Goal: Task Accomplishment & Management: Use online tool/utility

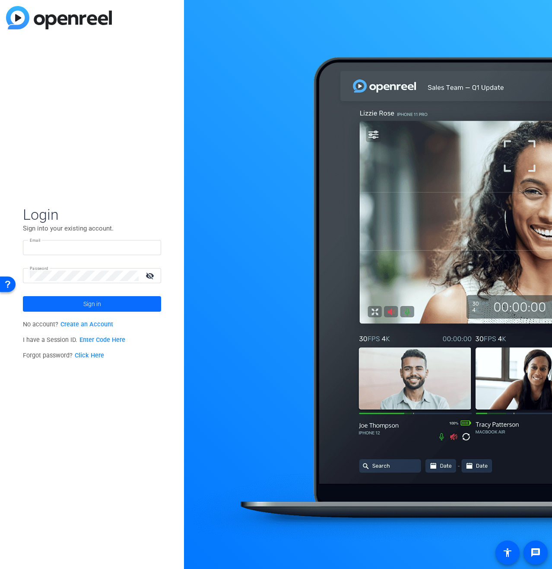
type input "[EMAIL_ADDRESS][DOMAIN_NAME]"
click at [104, 301] on span at bounding box center [92, 304] width 138 height 21
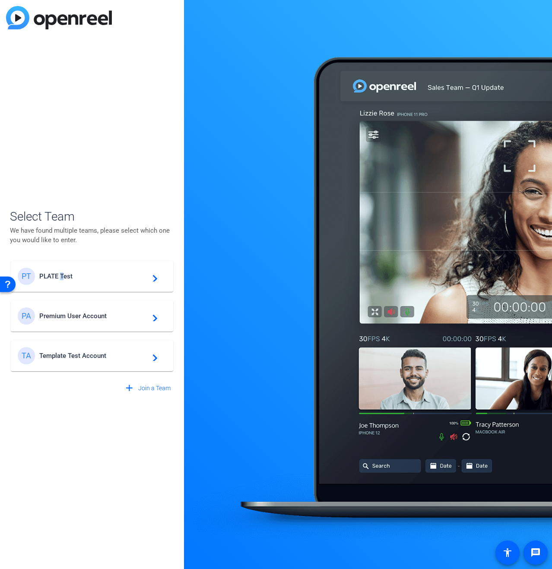
click at [62, 269] on div "PT PLATE Test navigate_next" at bounding box center [92, 276] width 149 height 17
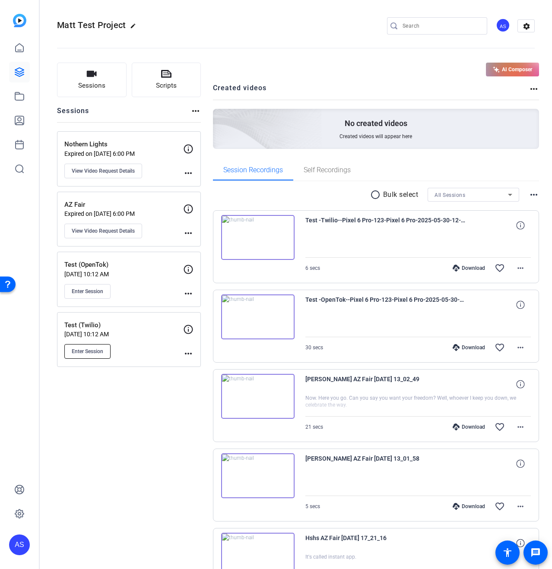
click at [83, 346] on button "Enter Session" at bounding box center [87, 351] width 46 height 15
click at [96, 351] on span "Enter Session" at bounding box center [88, 351] width 32 height 7
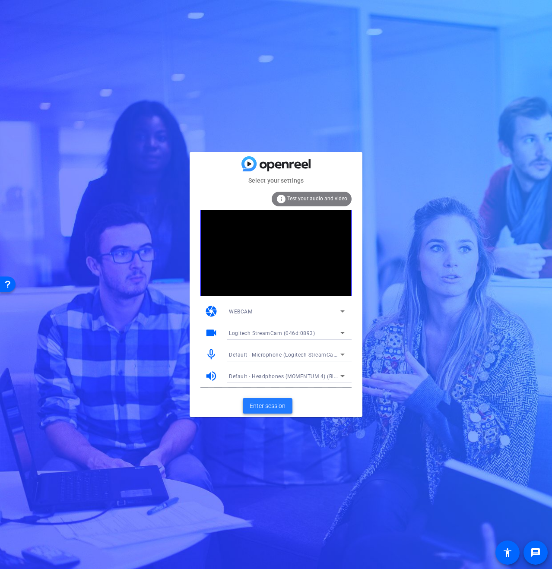
click at [274, 405] on span "Enter session" at bounding box center [268, 405] width 36 height 9
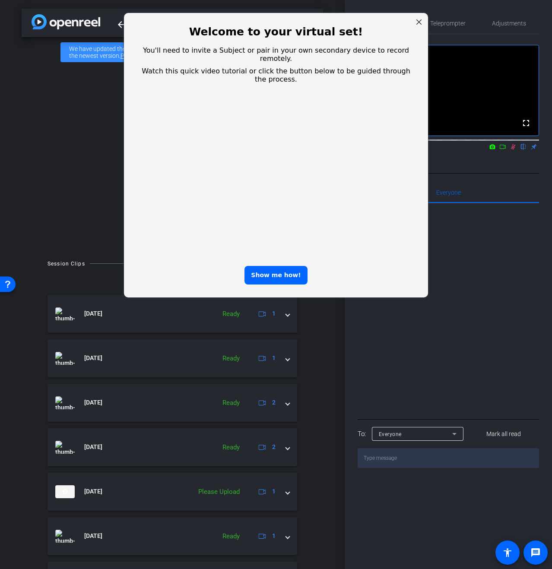
click at [418, 22] on div "Close Step" at bounding box center [418, 21] width 11 height 11
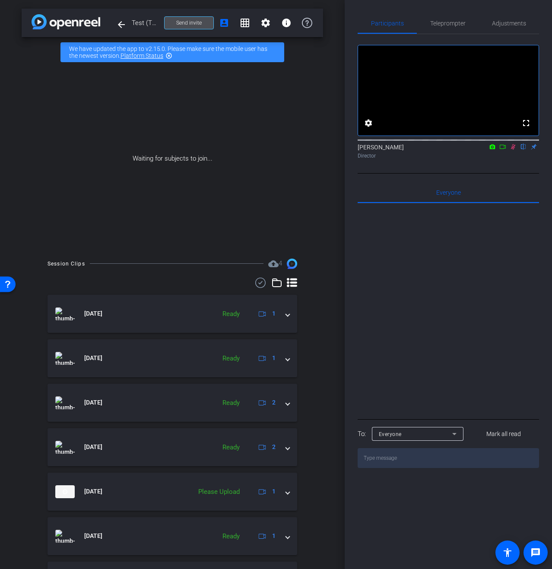
click at [179, 22] on span "Send invite" at bounding box center [188, 22] width 25 height 7
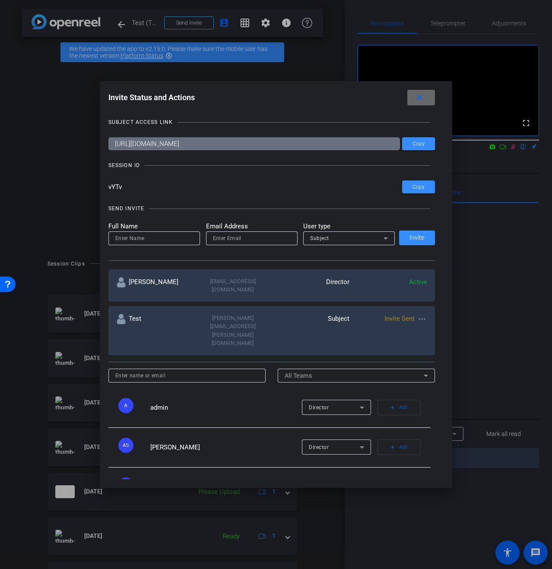
click at [422, 99] on mat-icon "close" at bounding box center [419, 97] width 11 height 11
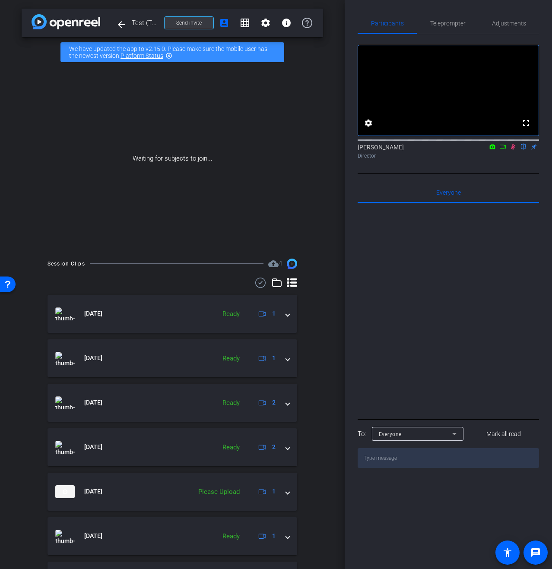
click at [193, 25] on span "Send invite" at bounding box center [188, 22] width 25 height 7
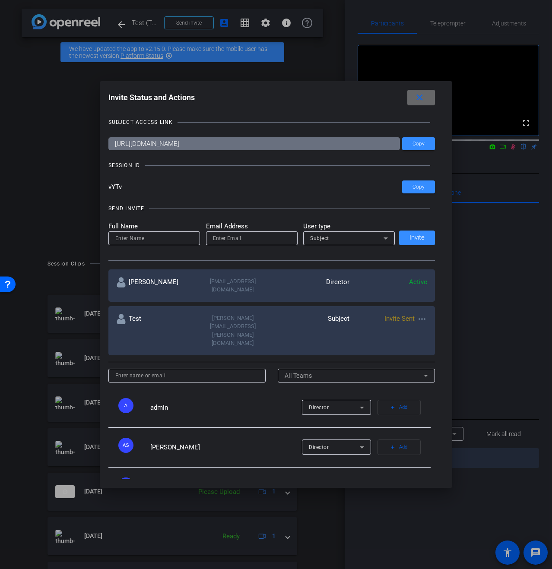
click at [424, 98] on mat-icon "close" at bounding box center [419, 97] width 11 height 11
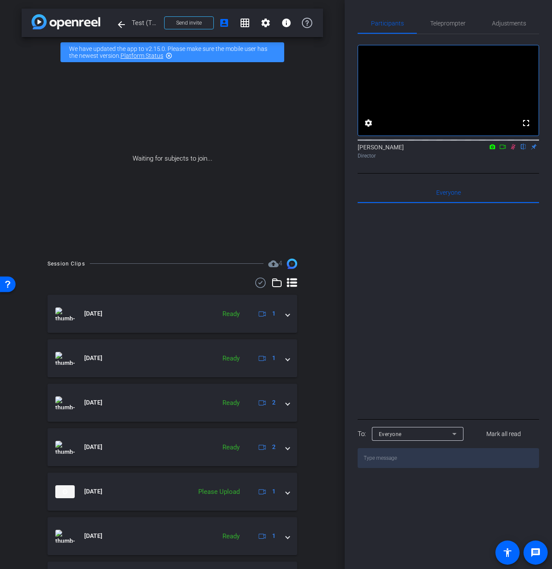
click at [319, 250] on div "arrow_back Test (Twilio) Back to project Send invite account_box grid_on settin…" at bounding box center [172, 284] width 345 height 569
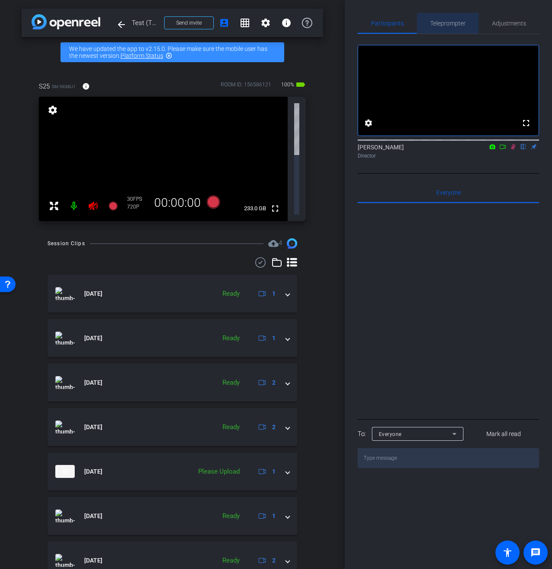
click at [444, 24] on span "Teleprompter" at bounding box center [447, 23] width 35 height 6
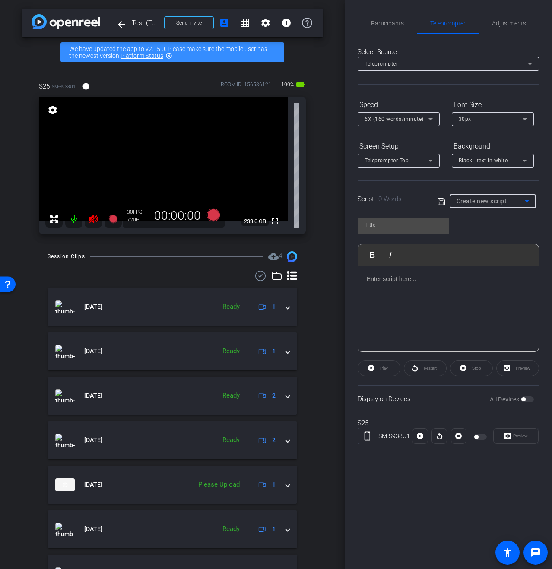
click at [494, 198] on span "Create new script" at bounding box center [481, 201] width 51 height 7
click at [483, 227] on mat-option "Bob" at bounding box center [492, 232] width 86 height 14
type input "Bob"
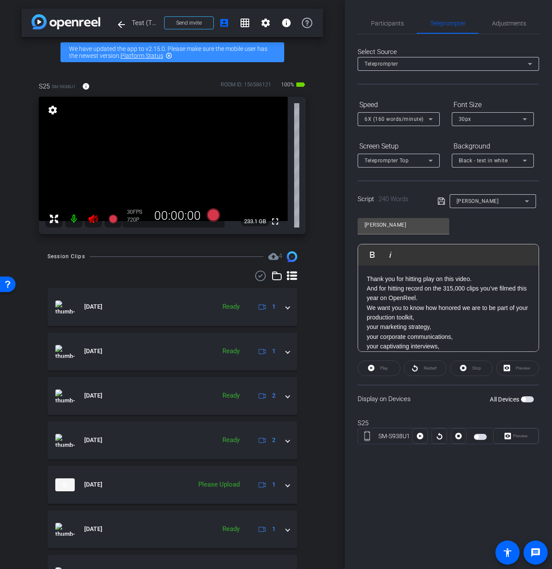
click at [530, 400] on span "button" at bounding box center [527, 399] width 13 height 6
click at [404, 20] on div "Participants" at bounding box center [386, 23] width 59 height 21
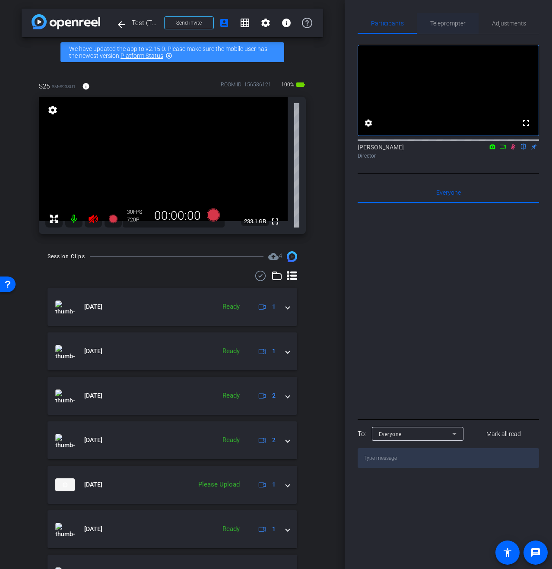
click at [440, 26] on span "Teleprompter" at bounding box center [447, 23] width 35 height 6
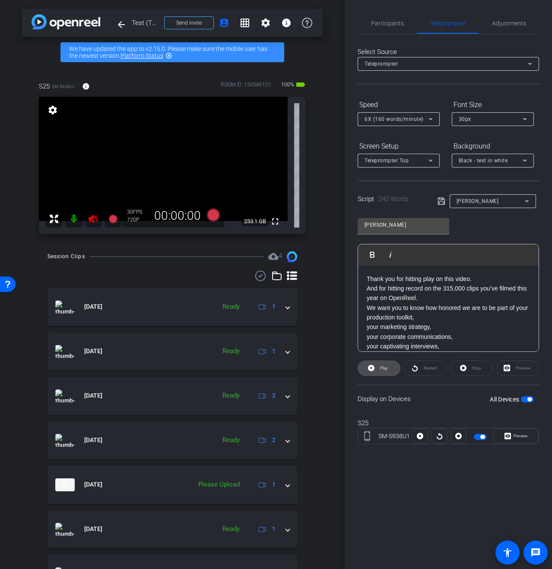
click at [383, 369] on span "Play" at bounding box center [384, 368] width 8 height 5
click at [433, 371] on span "Restart" at bounding box center [428, 368] width 15 height 12
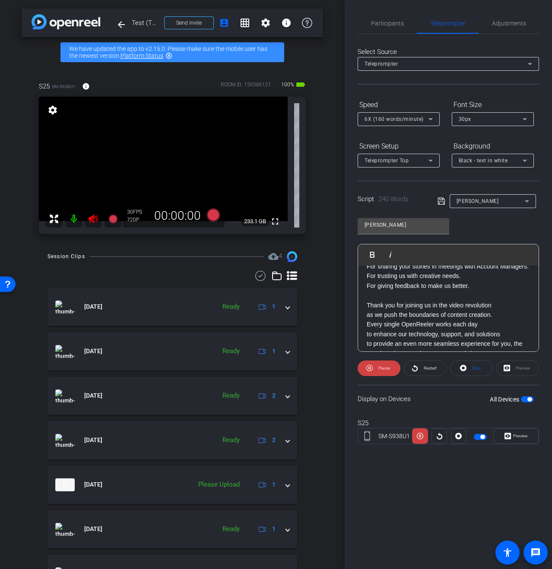
scroll to position [337, 0]
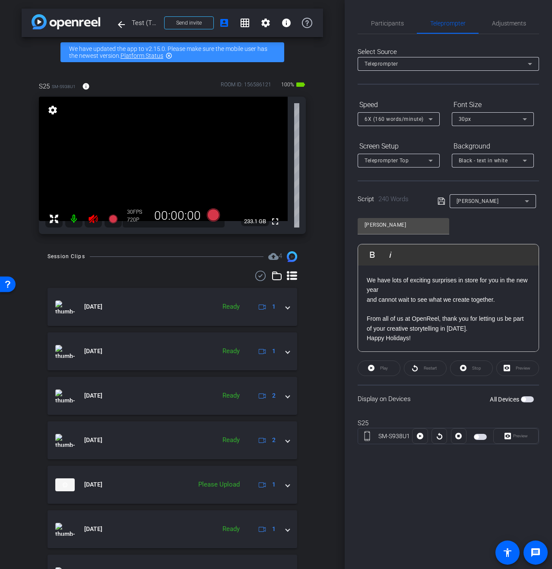
click at [423, 332] on p "From all of us at OpenReel, thank you for letting us be part of your creative s…" at bounding box center [448, 323] width 163 height 19
click at [429, 342] on p "Happy Holidays!" at bounding box center [448, 337] width 163 height 9
click at [419, 345] on div "Thank you for hitting play on this video. And for hitting record on the 315,000…" at bounding box center [448, 145] width 180 height 414
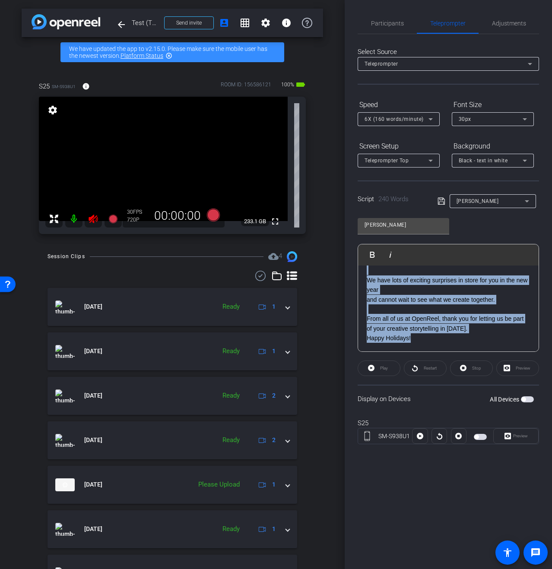
copy div "Thank you for hitting play on this video. And for hitting record on the 315,000…"
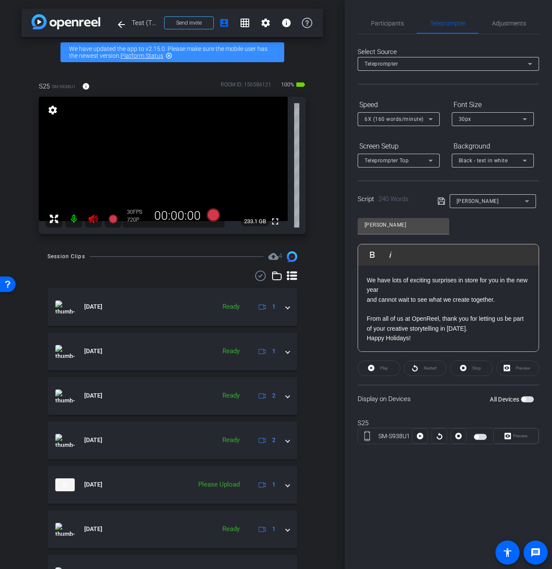
click at [438, 338] on p "Happy Holidays!" at bounding box center [448, 337] width 163 height 9
click at [501, 204] on div "[PERSON_NAME]" at bounding box center [490, 201] width 68 height 11
click at [498, 215] on span "Create new script" at bounding box center [478, 218] width 45 height 10
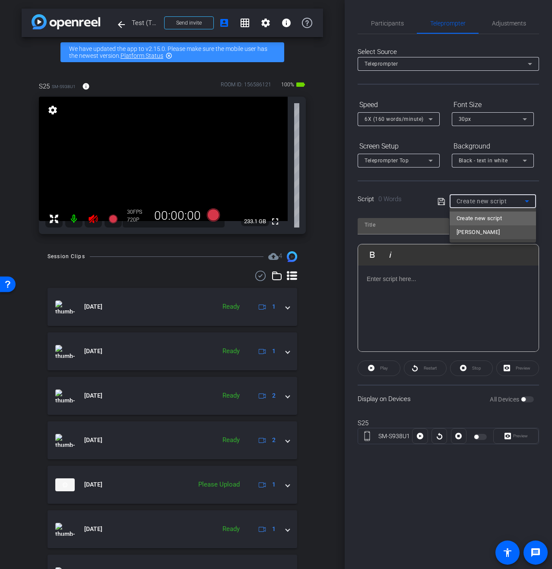
scroll to position [0, 0]
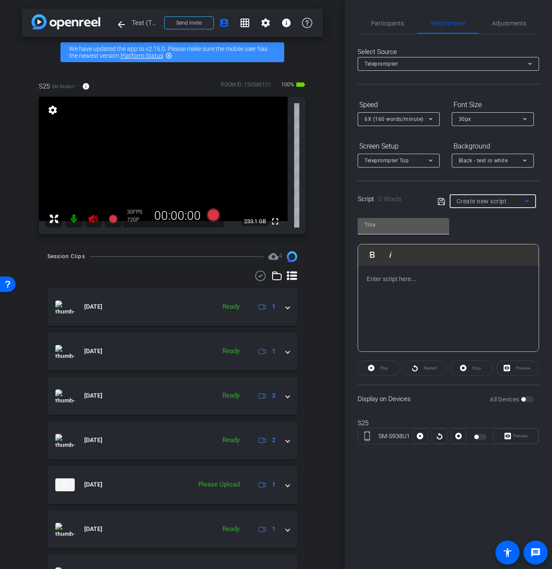
click at [394, 227] on input "text" at bounding box center [403, 225] width 78 height 10
click at [397, 328] on div at bounding box center [448, 309] width 180 height 86
click at [384, 228] on input "text" at bounding box center [403, 225] width 78 height 10
click at [448, 312] on div at bounding box center [448, 309] width 180 height 86
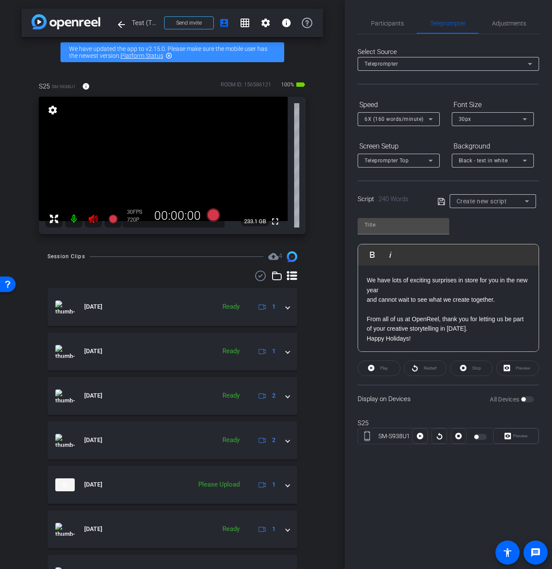
scroll to position [10899, 1]
click at [388, 226] on input "text" at bounding box center [403, 225] width 78 height 10
click at [389, 227] on input "tr" at bounding box center [403, 225] width 78 height 10
type input "t"
type input "Windows"
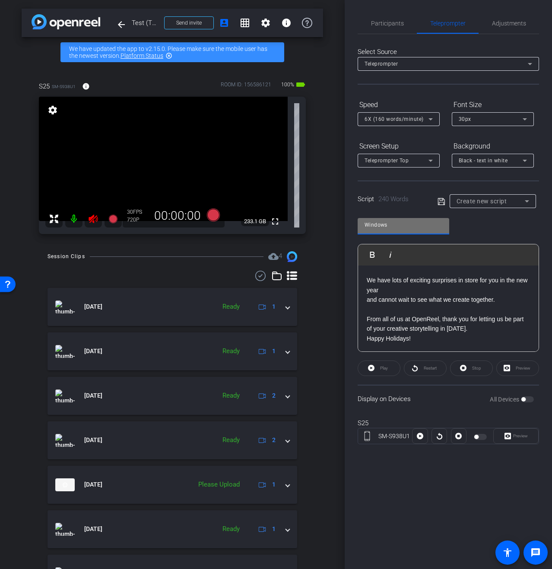
click at [481, 314] on p at bounding box center [448, 308] width 163 height 9
click at [438, 206] on icon at bounding box center [441, 201] width 8 height 10
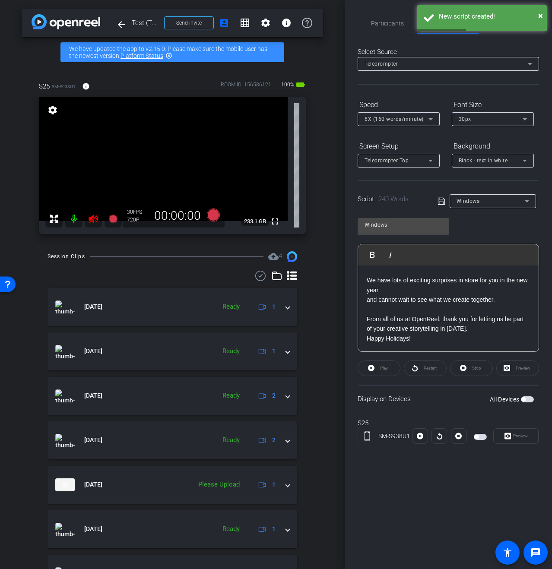
click at [525, 398] on span "button" at bounding box center [523, 399] width 4 height 4
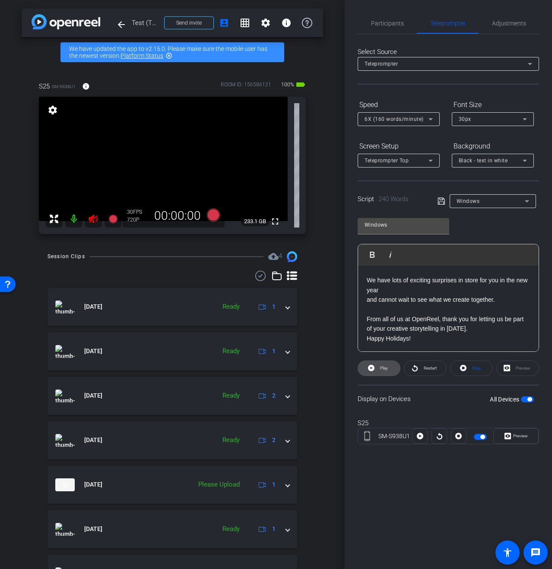
click at [376, 370] on span at bounding box center [379, 368] width 42 height 21
click at [383, 369] on span "Pause" at bounding box center [384, 368] width 12 height 5
click at [481, 205] on div "Windows" at bounding box center [490, 201] width 68 height 11
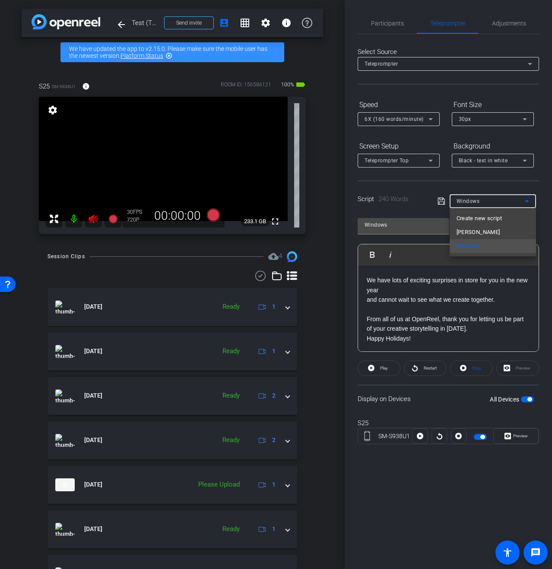
click at [481, 204] on div at bounding box center [276, 284] width 552 height 569
click at [434, 303] on p "and cannot wait to see what we create together." at bounding box center [448, 299] width 163 height 9
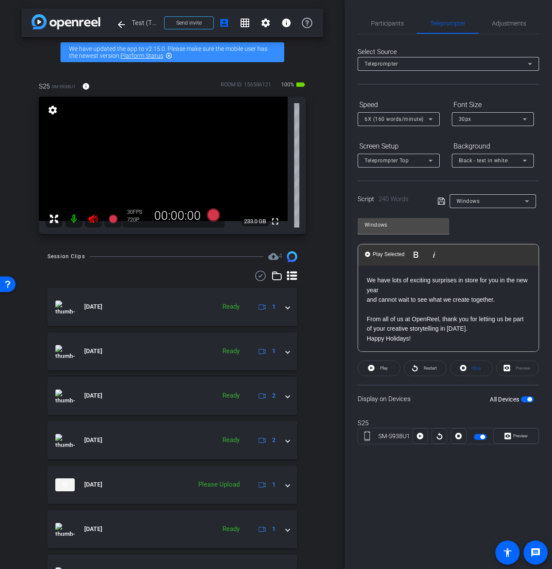
scroll to position [10899, 1]
click at [441, 203] on icon at bounding box center [441, 201] width 8 height 10
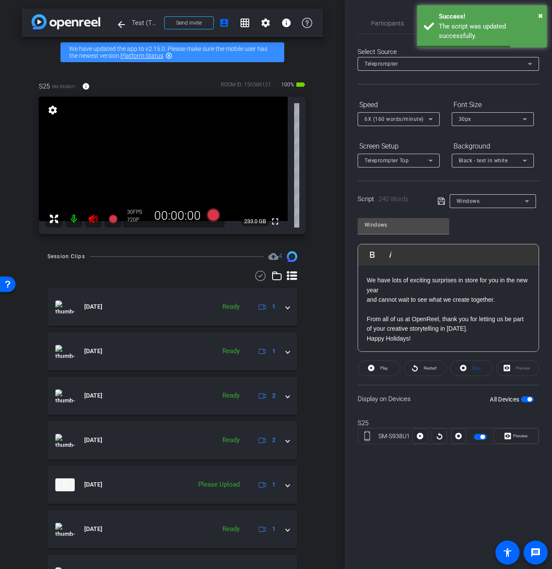
click at [458, 295] on p "We have lots of exciting surprises in store for you in the new year" at bounding box center [448, 284] width 163 height 19
click at [381, 366] on span "Play" at bounding box center [384, 368] width 8 height 5
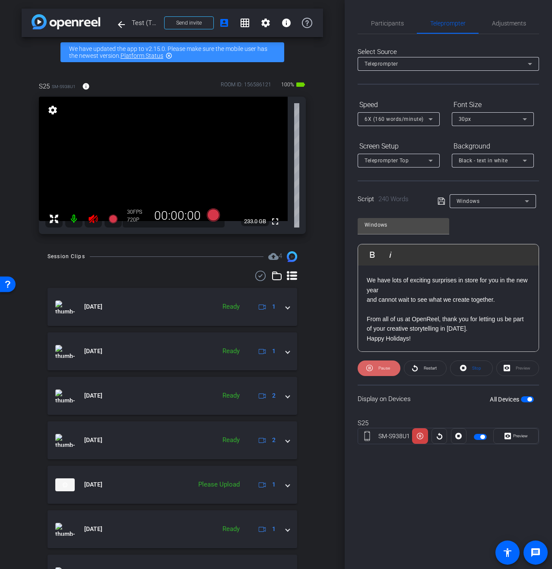
click at [388, 372] on span "Pause" at bounding box center [383, 368] width 14 height 12
click at [435, 314] on p at bounding box center [448, 308] width 163 height 9
click at [440, 202] on icon at bounding box center [441, 201] width 8 height 10
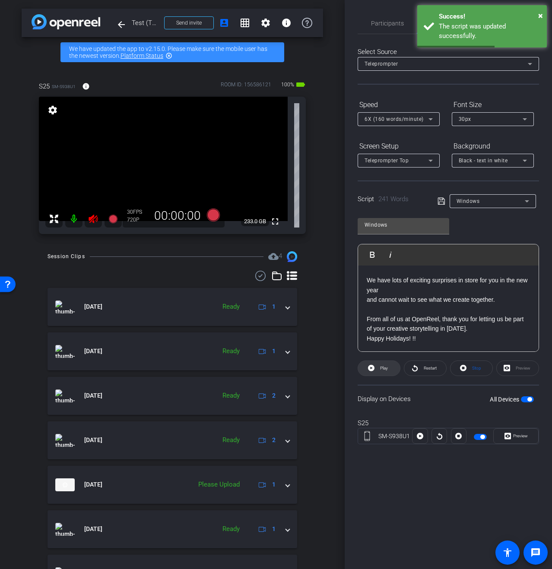
click at [376, 370] on span at bounding box center [379, 368] width 42 height 21
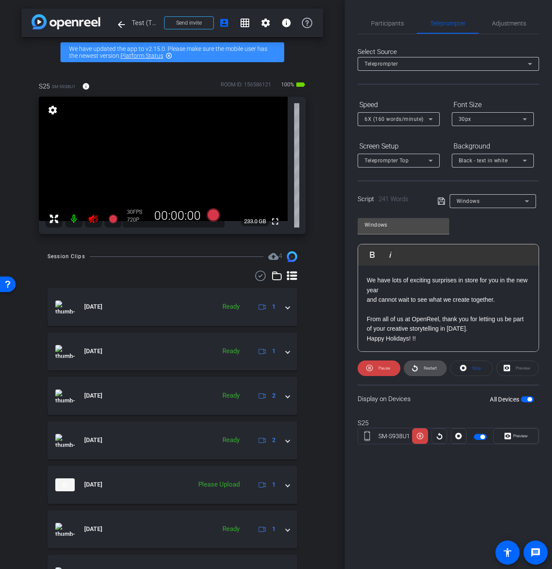
click at [412, 371] on icon at bounding box center [414, 368] width 6 height 11
click at [513, 367] on div "Preview" at bounding box center [517, 368] width 43 height 16
click at [520, 438] on span "Preview" at bounding box center [520, 435] width 15 height 5
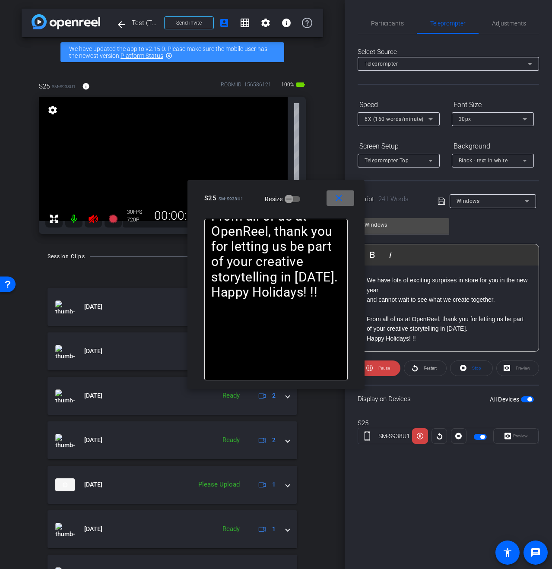
click at [342, 200] on mat-icon "close" at bounding box center [338, 198] width 11 height 11
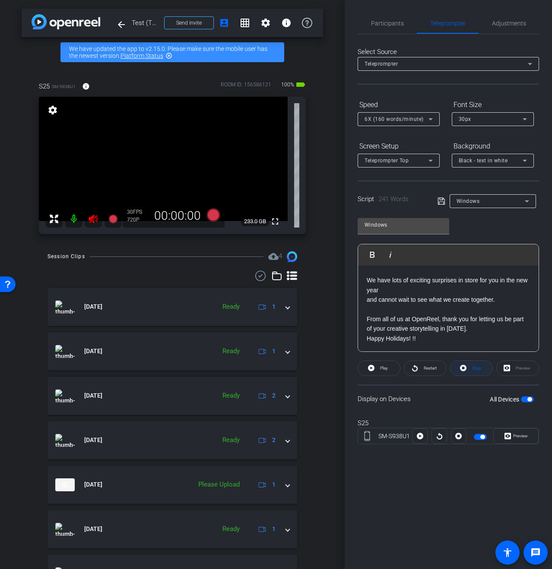
click at [477, 368] on span "Stop" at bounding box center [476, 368] width 9 height 5
click at [471, 363] on div "Stop" at bounding box center [471, 368] width 43 height 16
click at [472, 370] on div "Stop" at bounding box center [471, 368] width 43 height 16
click at [386, 368] on span "Play" at bounding box center [384, 368] width 8 height 5
click at [471, 373] on span "Stop" at bounding box center [475, 368] width 11 height 12
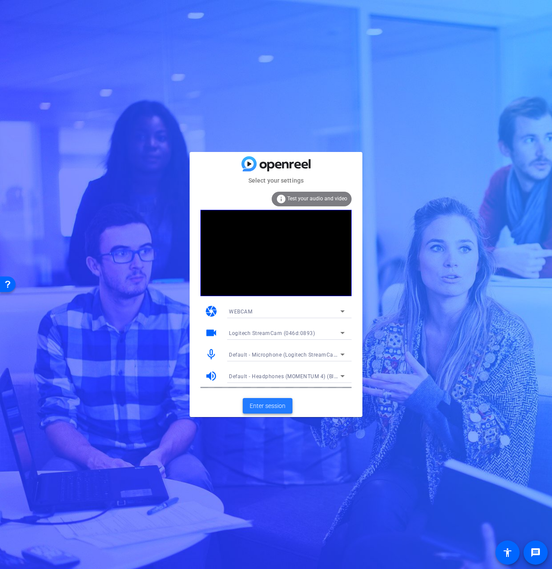
click at [262, 408] on span "Enter session" at bounding box center [268, 405] width 36 height 9
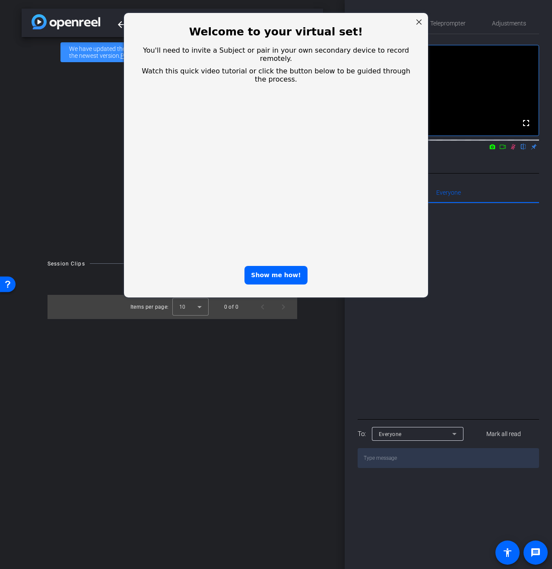
click at [423, 19] on div "Close Step" at bounding box center [418, 21] width 11 height 11
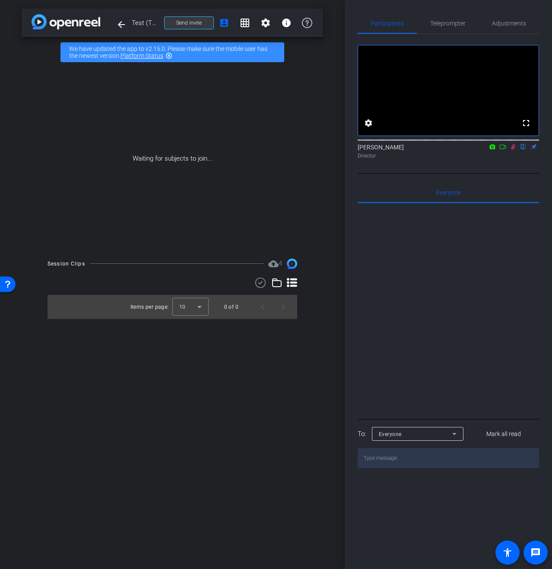
click at [189, 22] on span "Send invite" at bounding box center [188, 22] width 25 height 7
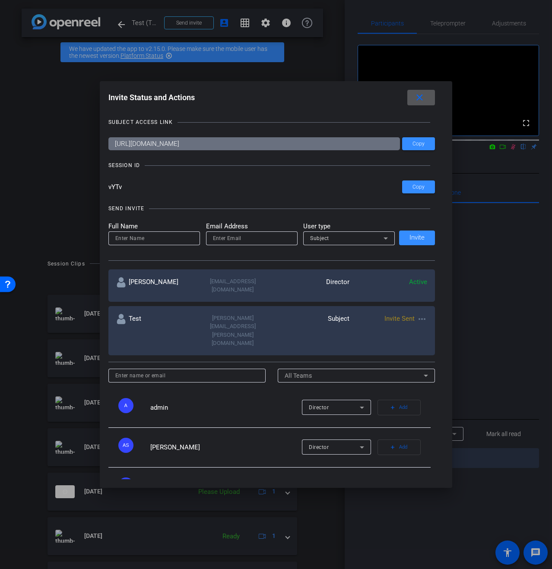
click at [429, 101] on span at bounding box center [421, 97] width 28 height 21
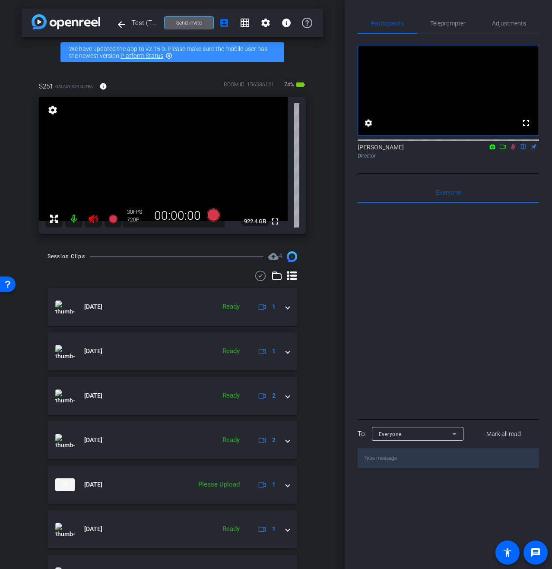
click at [78, 215] on mat-icon at bounding box center [73, 218] width 17 height 17
click at [76, 219] on mat-icon at bounding box center [73, 218] width 17 height 17
click at [92, 224] on mat-icon at bounding box center [93, 218] width 17 height 17
click at [94, 220] on icon at bounding box center [93, 219] width 9 height 9
click at [76, 221] on mat-icon at bounding box center [73, 218] width 17 height 17
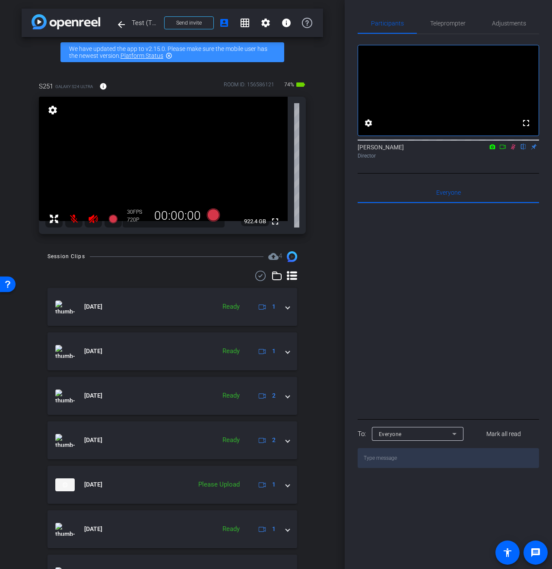
click at [73, 223] on mat-icon at bounding box center [73, 218] width 17 height 17
click at [513, 150] on icon at bounding box center [512, 147] width 7 height 6
click at [512, 150] on icon at bounding box center [512, 147] width 7 height 6
click at [517, 151] on mat-icon at bounding box center [513, 147] width 10 height 8
click at [514, 150] on icon at bounding box center [512, 147] width 3 height 6
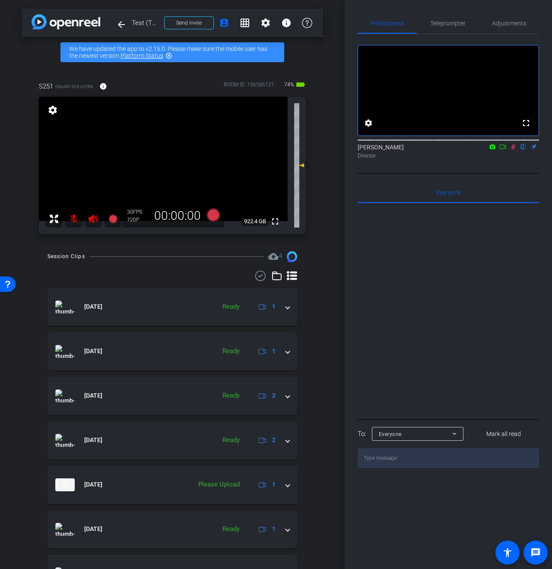
click at [67, 220] on mat-icon at bounding box center [73, 218] width 17 height 17
click at [445, 20] on span "Teleprompter" at bounding box center [447, 23] width 35 height 6
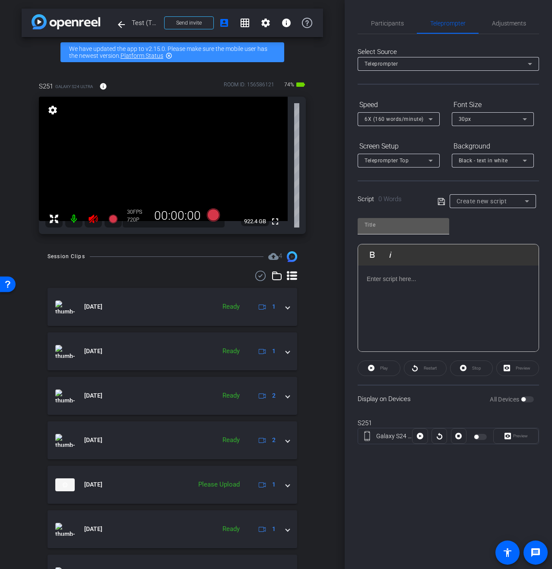
click at [386, 224] on input "text" at bounding box center [403, 225] width 78 height 10
type input "S1C1"
click at [437, 300] on div at bounding box center [448, 309] width 180 height 86
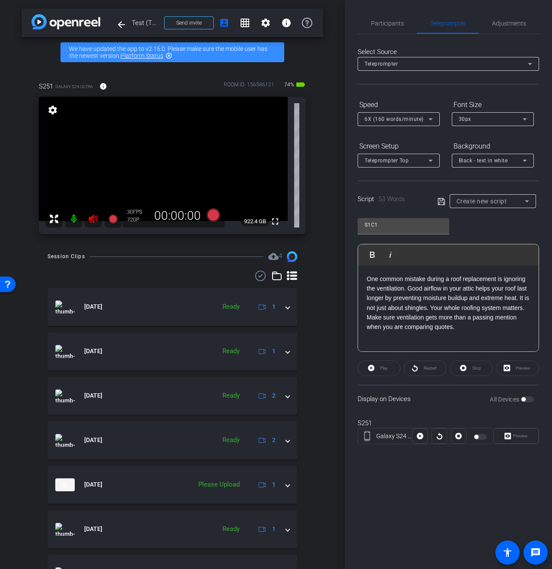
click at [440, 202] on icon at bounding box center [440, 201] width 7 height 7
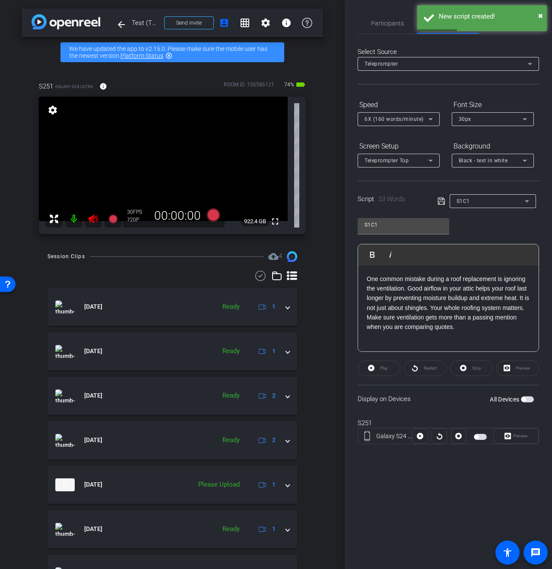
click at [528, 398] on span "button" at bounding box center [527, 399] width 13 height 6
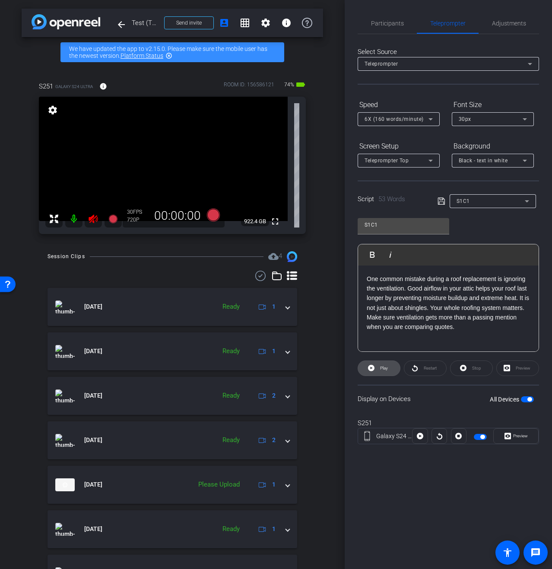
click at [377, 370] on span at bounding box center [379, 368] width 42 height 21
click at [379, 367] on span "Pause" at bounding box center [384, 368] width 12 height 5
click at [408, 293] on p "One common mistake during a roof replacement is ignoring the ventilation. Good …" at bounding box center [448, 303] width 163 height 58
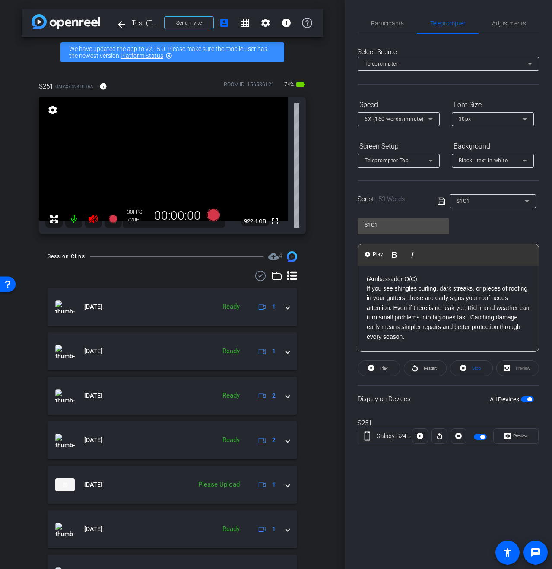
click at [443, 201] on icon at bounding box center [441, 201] width 8 height 10
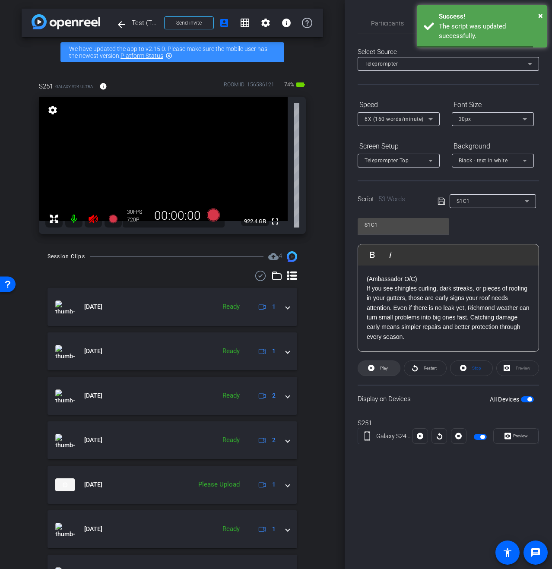
click at [375, 368] on span at bounding box center [379, 368] width 42 height 21
click at [375, 368] on span at bounding box center [378, 368] width 43 height 21
click at [375, 368] on span at bounding box center [379, 368] width 42 height 21
click at [375, 368] on span at bounding box center [378, 368] width 43 height 21
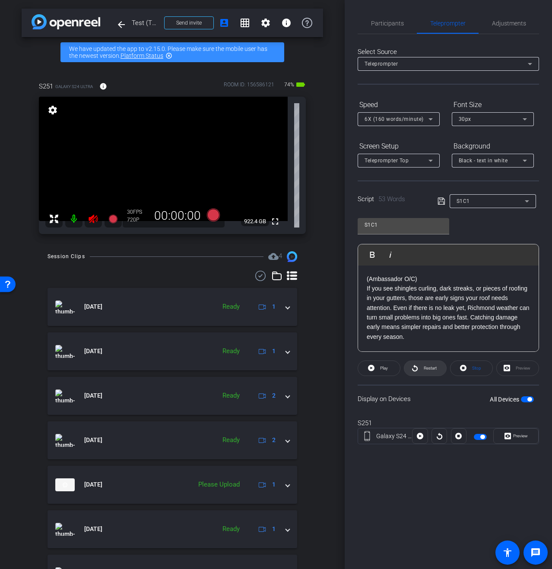
click at [422, 370] on button "Restart" at bounding box center [425, 368] width 43 height 16
click at [473, 366] on span "Stop" at bounding box center [476, 368] width 9 height 5
click at [417, 305] on p "If you see shingles curling, dark streaks, or pieces of roofing in your gutters…" at bounding box center [448, 313] width 163 height 58
click at [441, 203] on icon at bounding box center [441, 201] width 8 height 10
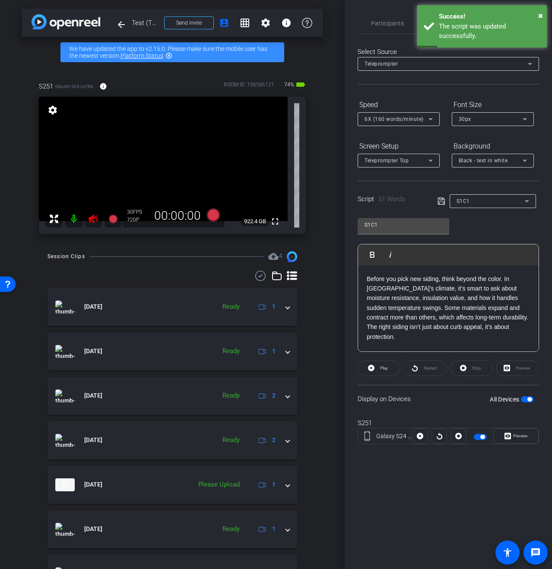
click at [468, 363] on div "Stop" at bounding box center [471, 368] width 43 height 16
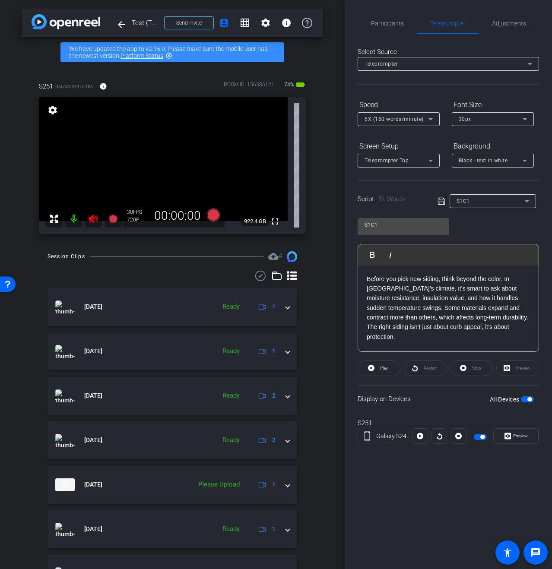
click at [465, 370] on div "Stop" at bounding box center [471, 368] width 43 height 16
click at [466, 369] on div "Stop" at bounding box center [471, 368] width 43 height 16
click at [376, 366] on span at bounding box center [379, 368] width 42 height 21
click at [378, 365] on span "Pause" at bounding box center [383, 368] width 14 height 12
click at [439, 368] on span at bounding box center [425, 368] width 42 height 21
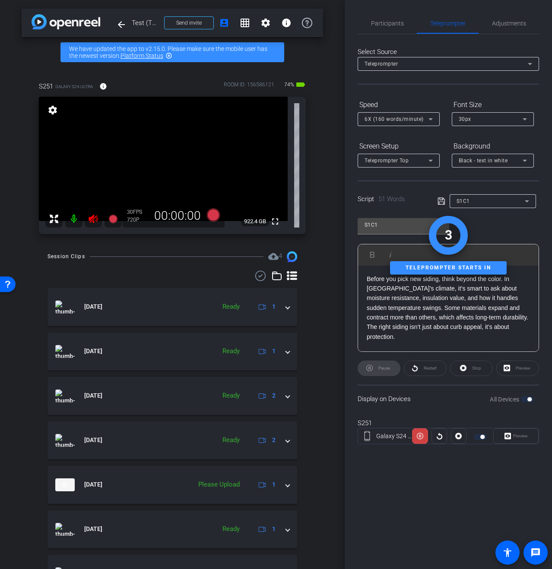
click at [466, 368] on div "Stop" at bounding box center [471, 368] width 43 height 16
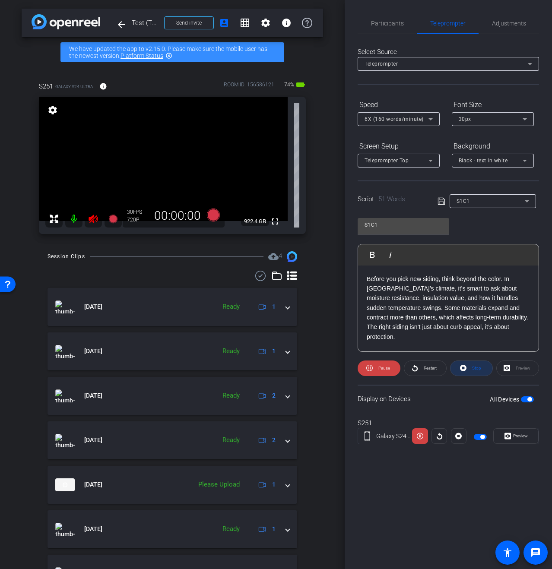
click at [466, 366] on icon at bounding box center [463, 368] width 6 height 11
click at [466, 366] on div "Stop" at bounding box center [471, 368] width 43 height 16
click at [440, 436] on div at bounding box center [439, 436] width 16 height 16
click at [420, 431] on icon at bounding box center [420, 436] width 6 height 13
click at [424, 434] on span at bounding box center [420, 436] width 16 height 21
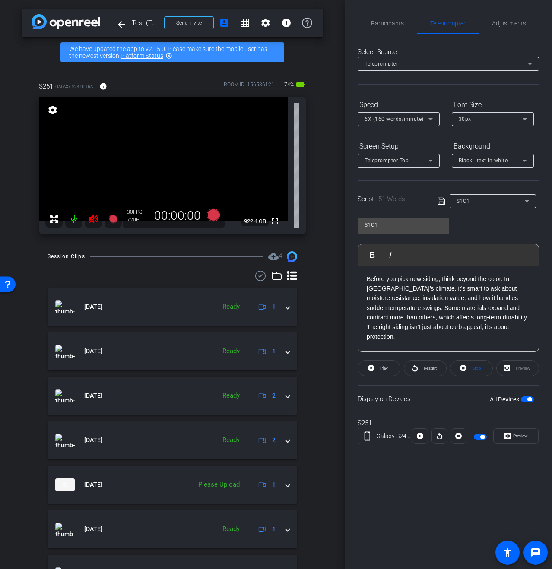
click at [424, 434] on span at bounding box center [419, 436] width 15 height 21
click at [422, 435] on icon at bounding box center [420, 436] width 6 height 6
click at [440, 436] on icon at bounding box center [439, 436] width 6 height 13
click at [459, 436] on icon at bounding box center [458, 436] width 6 height 13
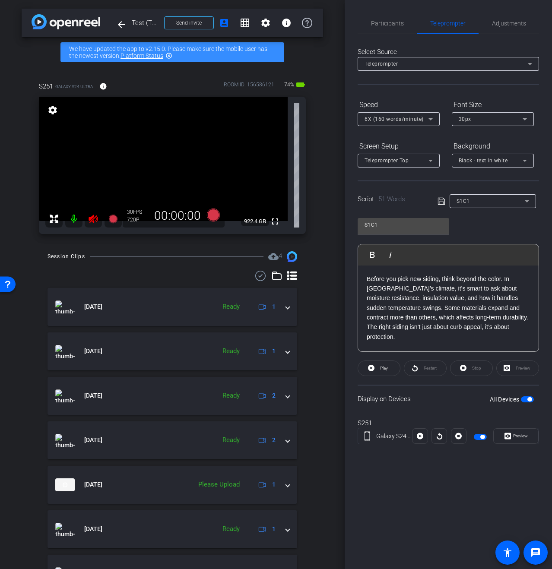
click at [477, 434] on span "button" at bounding box center [480, 437] width 13 height 6
click at [484, 436] on span "button" at bounding box center [480, 437] width 13 height 6
click at [482, 436] on span "button" at bounding box center [482, 437] width 4 height 4
click at [481, 436] on span "button" at bounding box center [480, 437] width 13 height 6
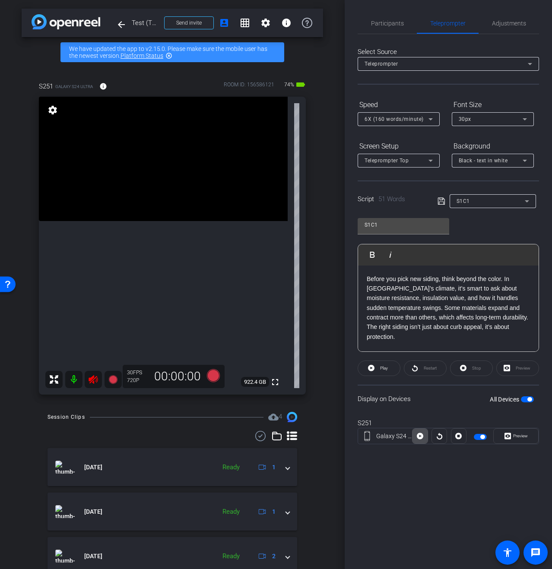
click at [421, 433] on icon at bounding box center [420, 436] width 6 height 13
click at [420, 433] on icon at bounding box center [420, 436] width 6 height 6
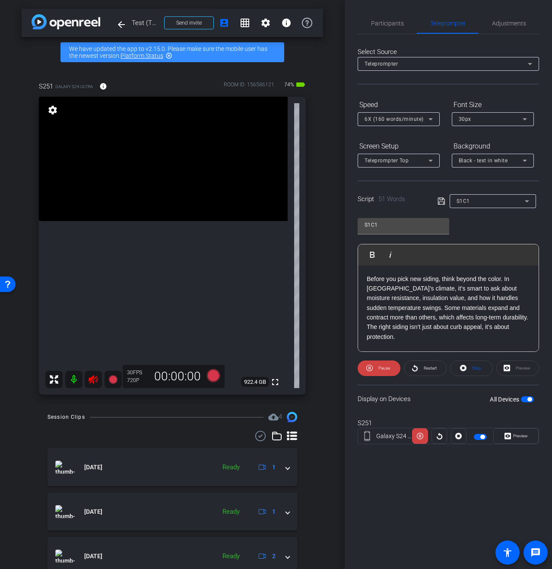
click at [420, 433] on icon at bounding box center [420, 436] width 6 height 6
click at [457, 434] on icon at bounding box center [458, 436] width 6 height 6
click at [450, 313] on p "Before you pick new siding, think beyond the color. In Richmond’s climate, it’s…" at bounding box center [448, 308] width 163 height 68
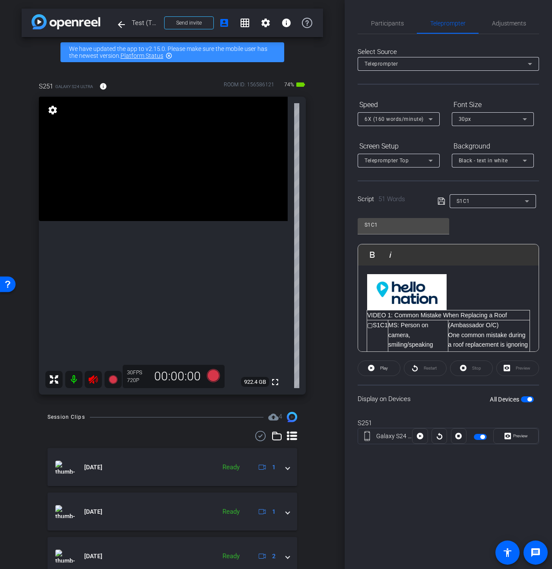
scroll to position [114, 0]
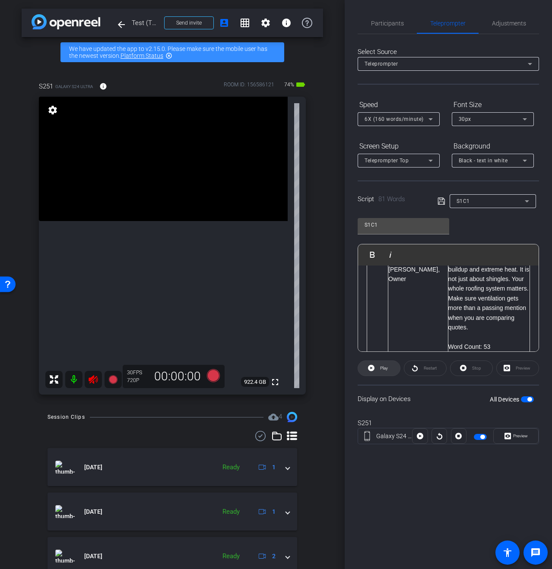
click at [380, 368] on span "Play" at bounding box center [384, 368] width 8 height 5
click at [380, 368] on span "Pause" at bounding box center [384, 368] width 12 height 5
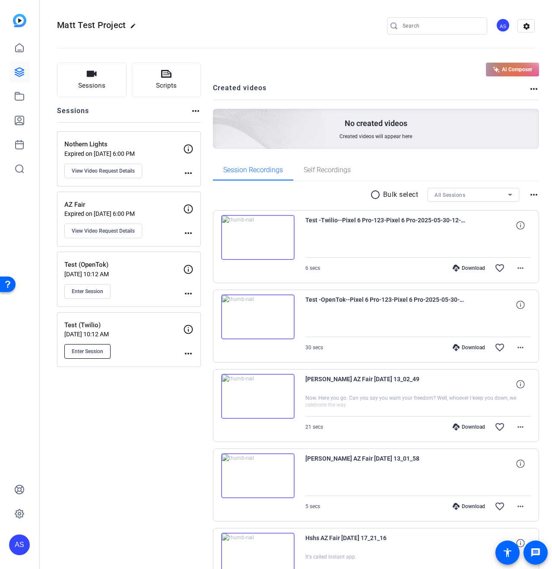
click at [89, 346] on button "Enter Session" at bounding box center [87, 351] width 46 height 15
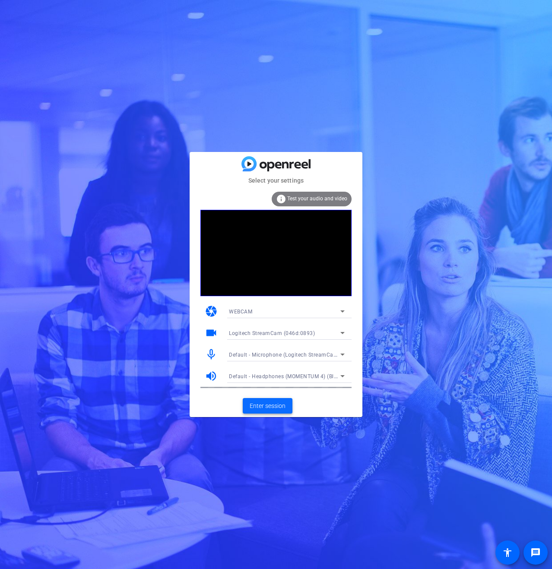
click at [275, 406] on span "Enter session" at bounding box center [268, 405] width 36 height 9
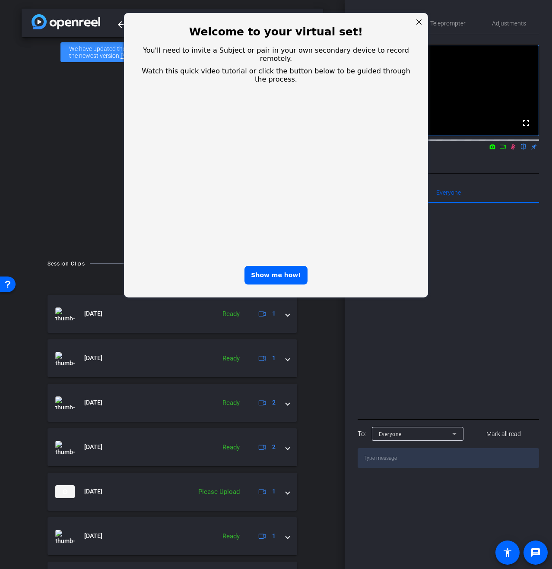
click at [417, 25] on div "Close Step" at bounding box center [418, 21] width 11 height 11
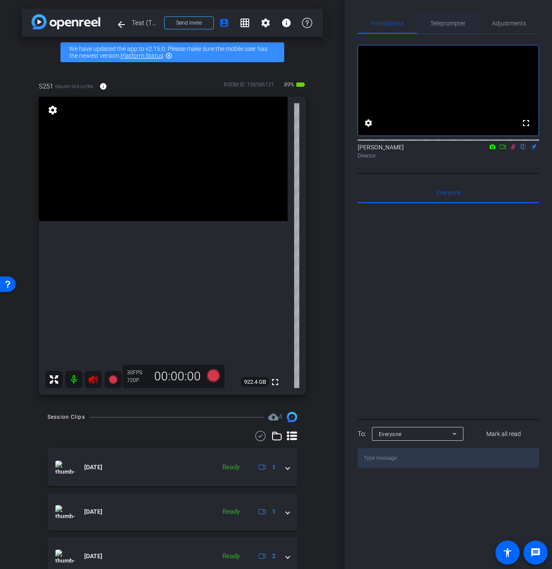
click at [446, 22] on span "Teleprompter" at bounding box center [447, 23] width 35 height 6
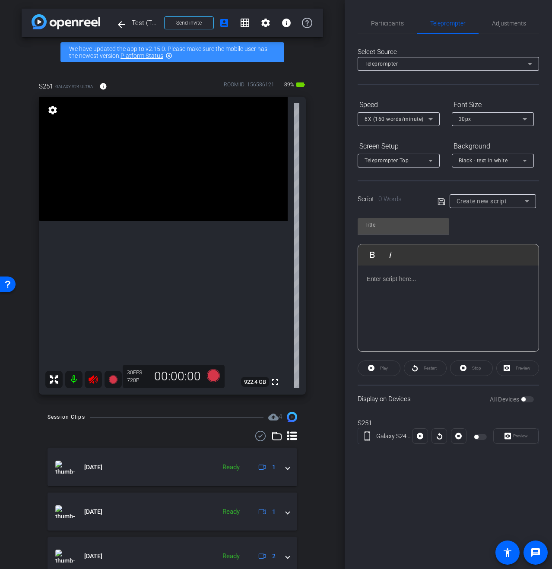
click at [482, 202] on span "Create new script" at bounding box center [481, 201] width 51 height 7
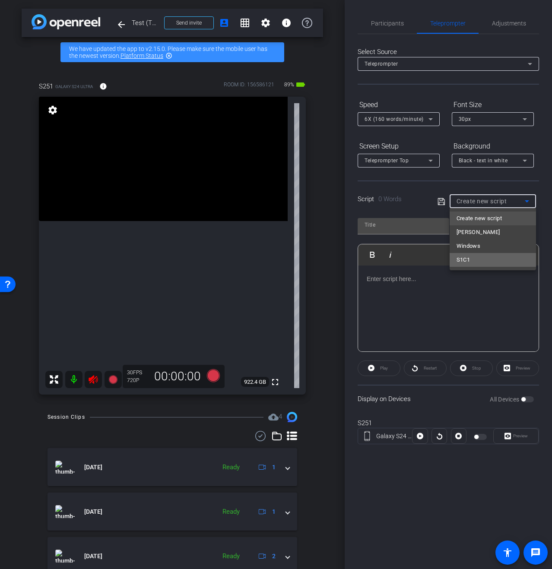
click at [470, 261] on span "S1C1" at bounding box center [463, 260] width 14 height 10
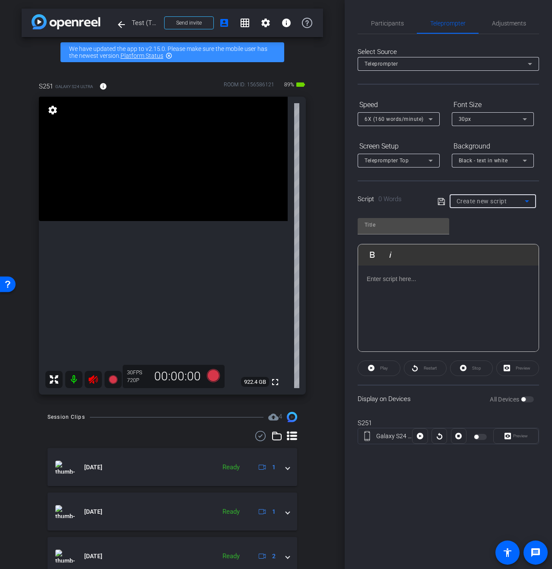
type input "S1C1"
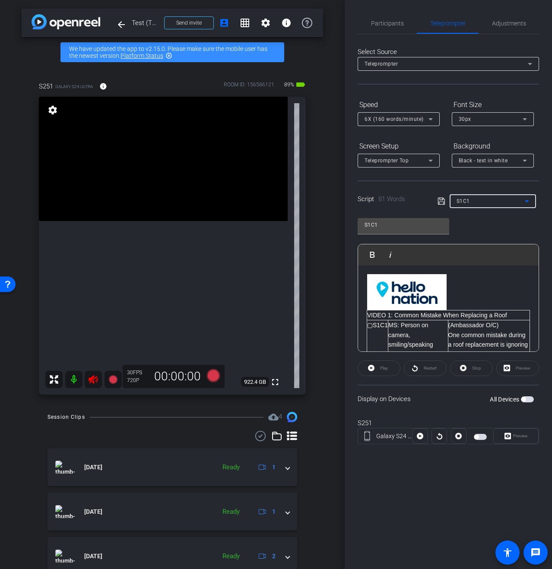
click at [526, 401] on span "button" at bounding box center [527, 399] width 13 height 6
click at [380, 368] on span "Play" at bounding box center [384, 368] width 8 height 5
click at [423, 371] on span "Restart" at bounding box center [428, 368] width 15 height 12
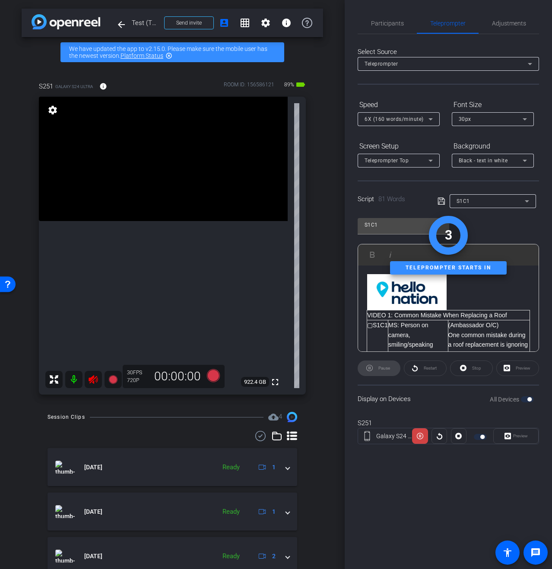
click at [476, 365] on div "Stop" at bounding box center [471, 368] width 43 height 16
